Goal: Task Accomplishment & Management: Use online tool/utility

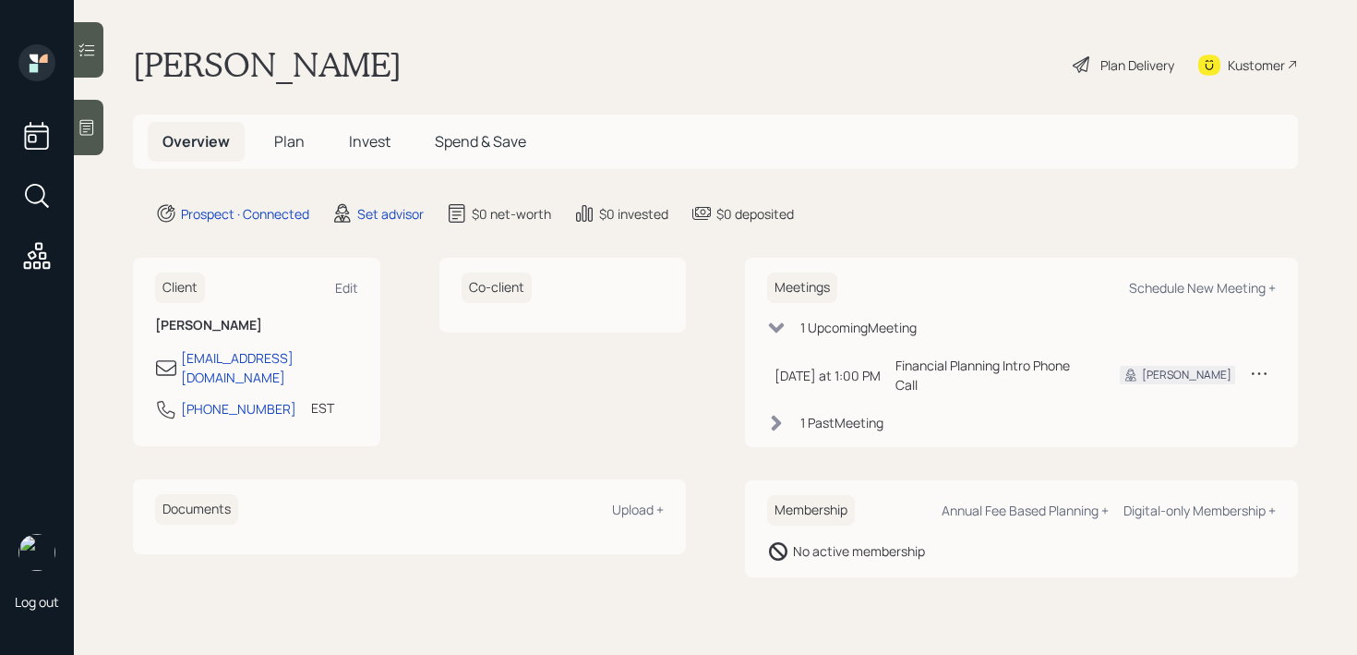
click at [94, 138] on div at bounding box center [89, 127] width 30 height 55
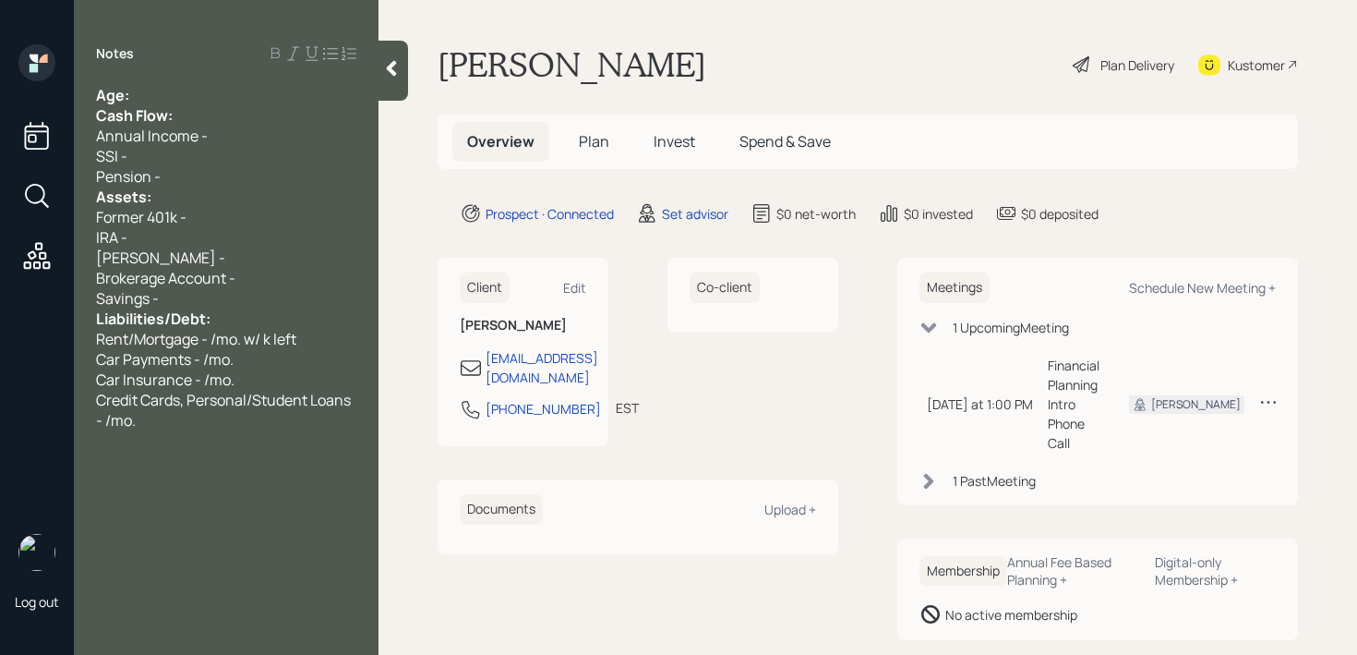
click at [250, 89] on div "Age:" at bounding box center [226, 95] width 260 height 20
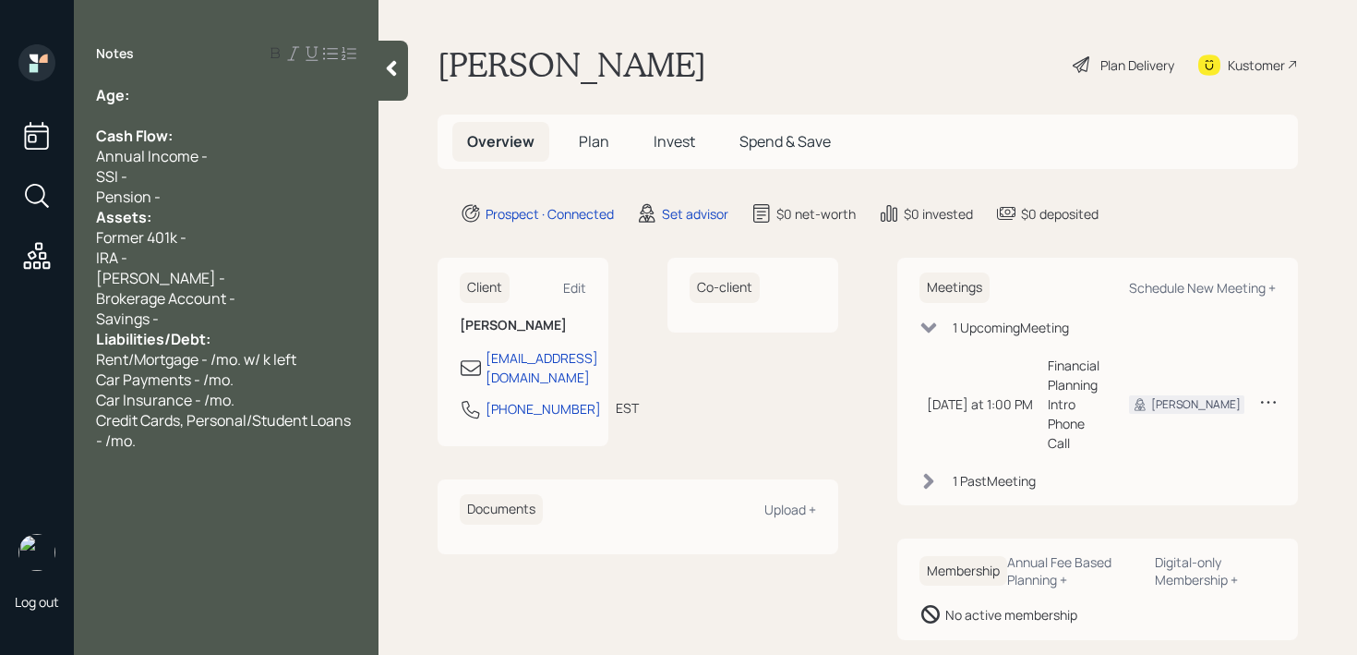
click at [220, 196] on div "Pension -" at bounding box center [226, 196] width 260 height 20
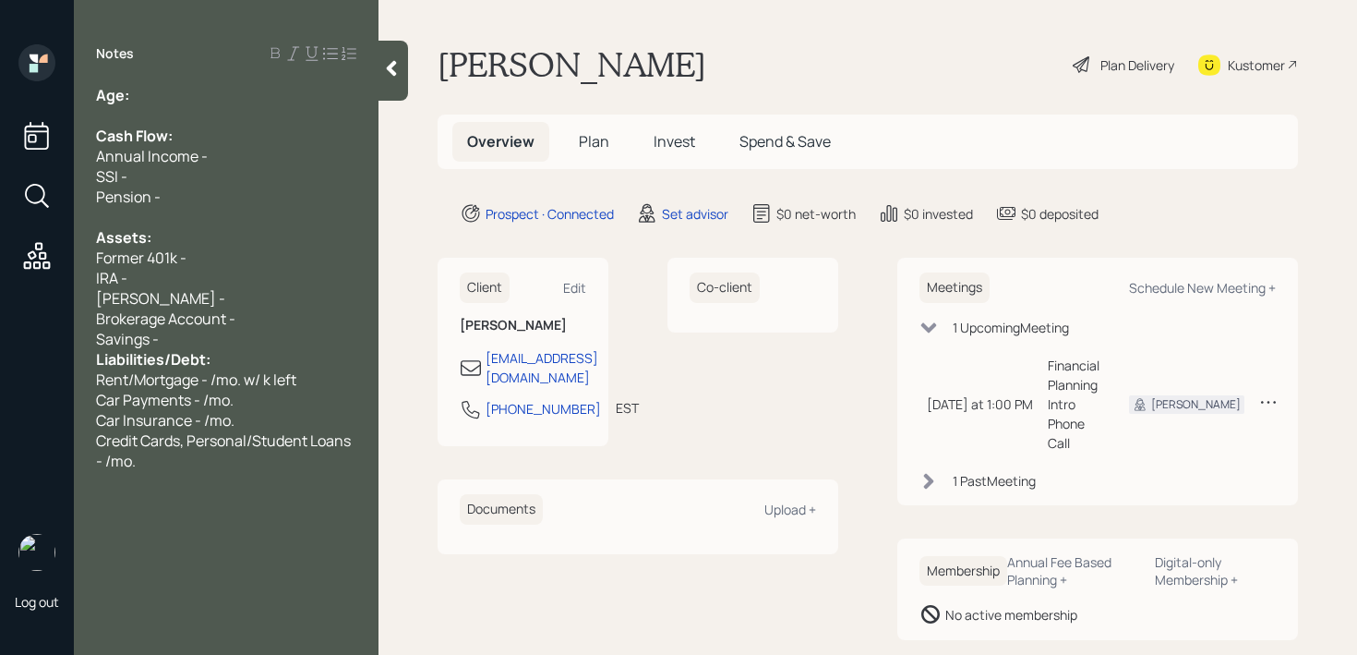
click at [204, 337] on div "Savings -" at bounding box center [226, 339] width 260 height 20
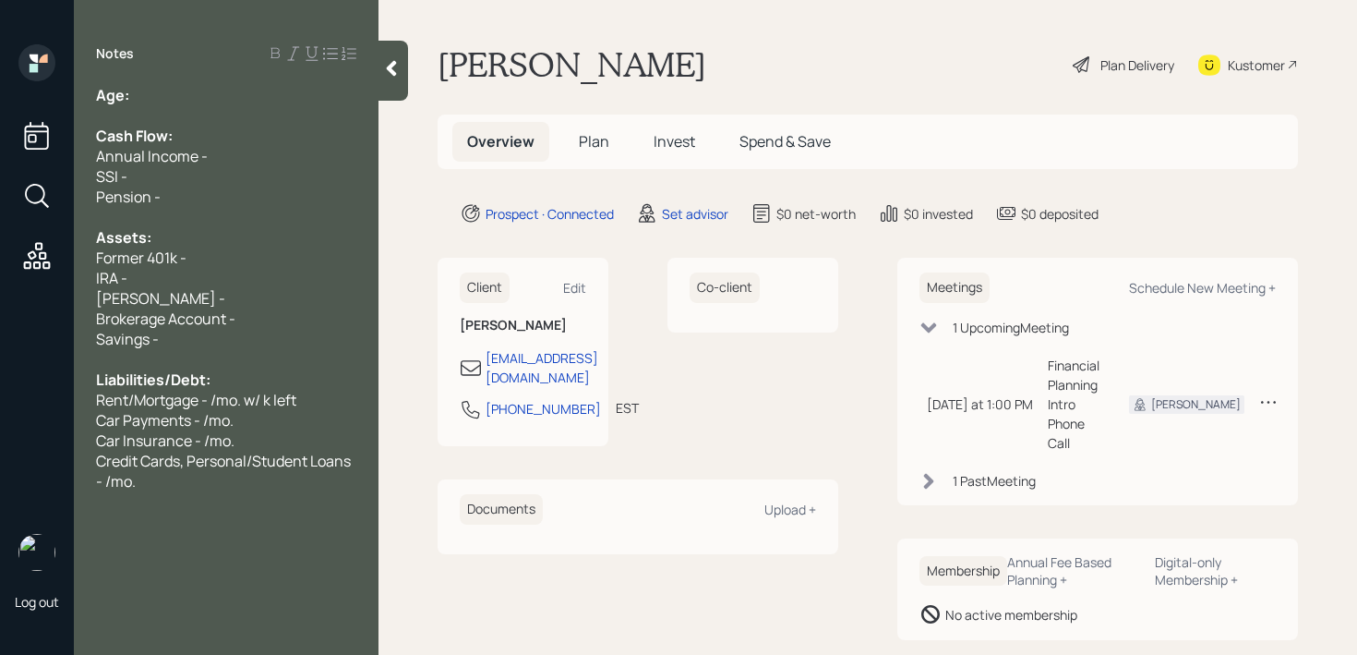
click at [247, 255] on div "Former 401k -" at bounding box center [226, 257] width 260 height 20
click at [247, 286] on div "IRA -" at bounding box center [226, 278] width 260 height 20
click at [187, 50] on div "Notes" at bounding box center [226, 53] width 305 height 18
click at [185, 94] on div "Age:" at bounding box center [226, 95] width 260 height 20
